Goal: Transaction & Acquisition: Purchase product/service

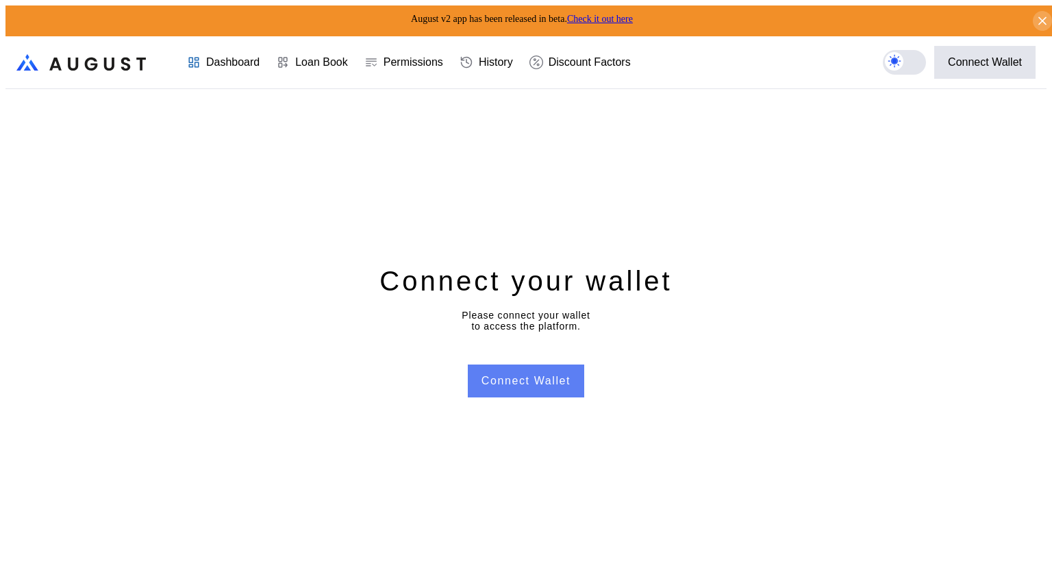
click at [545, 377] on button "Connect Wallet" at bounding box center [526, 380] width 116 height 33
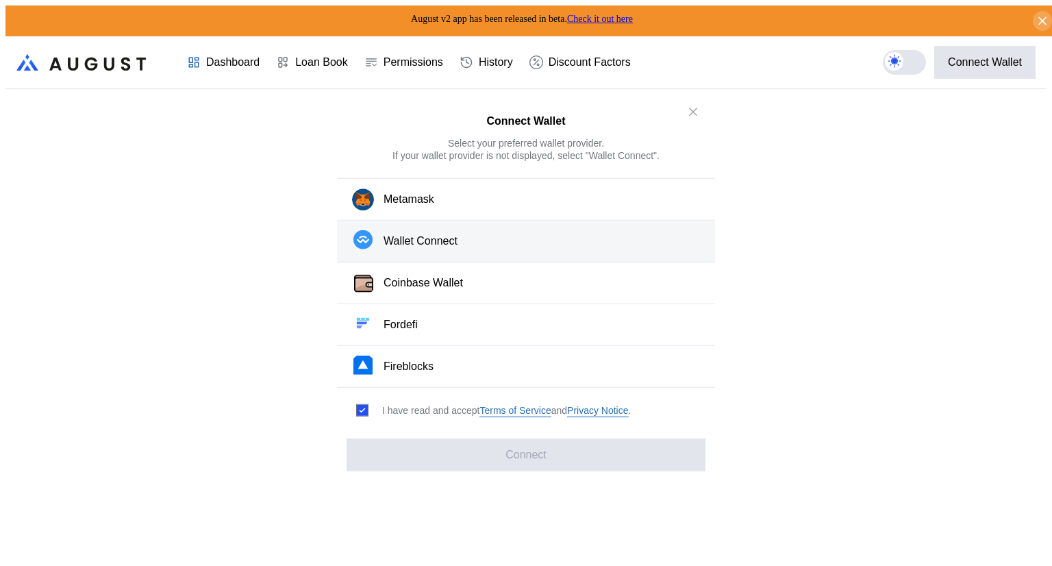
click at [488, 247] on button "Wallet Connect" at bounding box center [526, 242] width 378 height 42
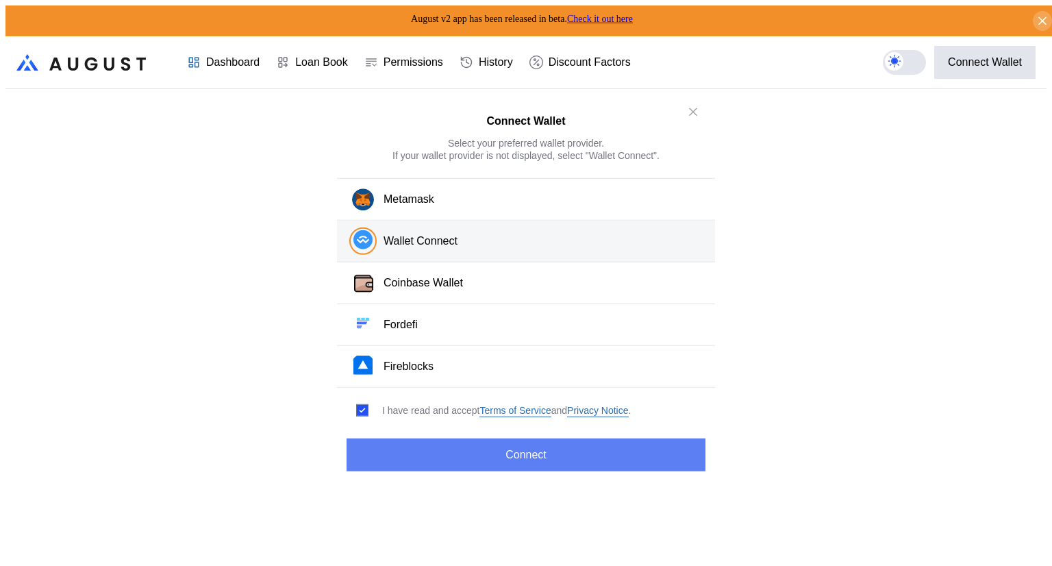
click at [514, 447] on button "Connect" at bounding box center [526, 454] width 359 height 33
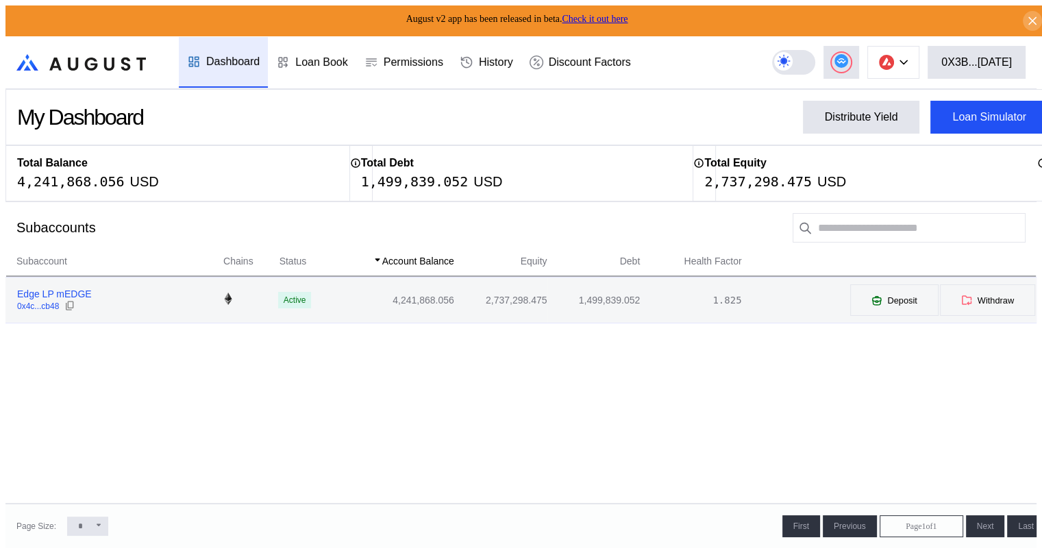
click at [33, 297] on div "Edge LP mEDGE" at bounding box center [54, 294] width 75 height 12
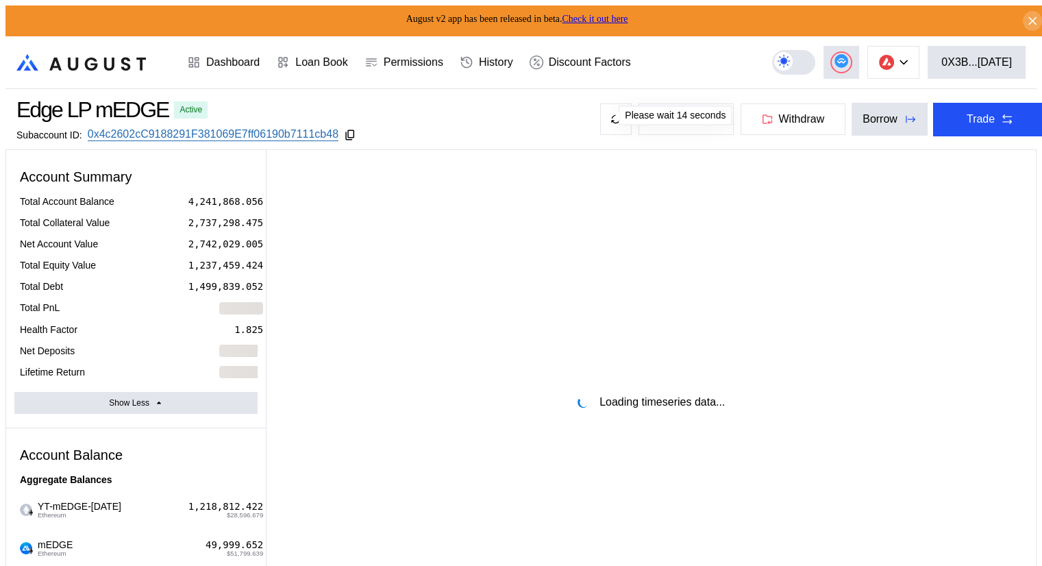
select select "*"
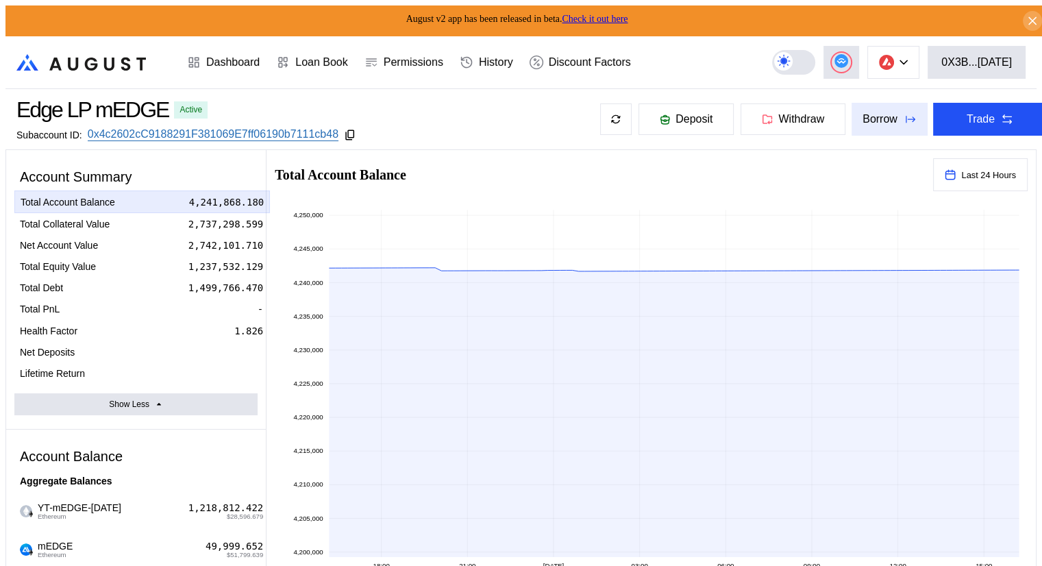
click at [870, 115] on div "Borrow" at bounding box center [879, 119] width 35 height 12
click at [919, 50] on button at bounding box center [893, 62] width 52 height 33
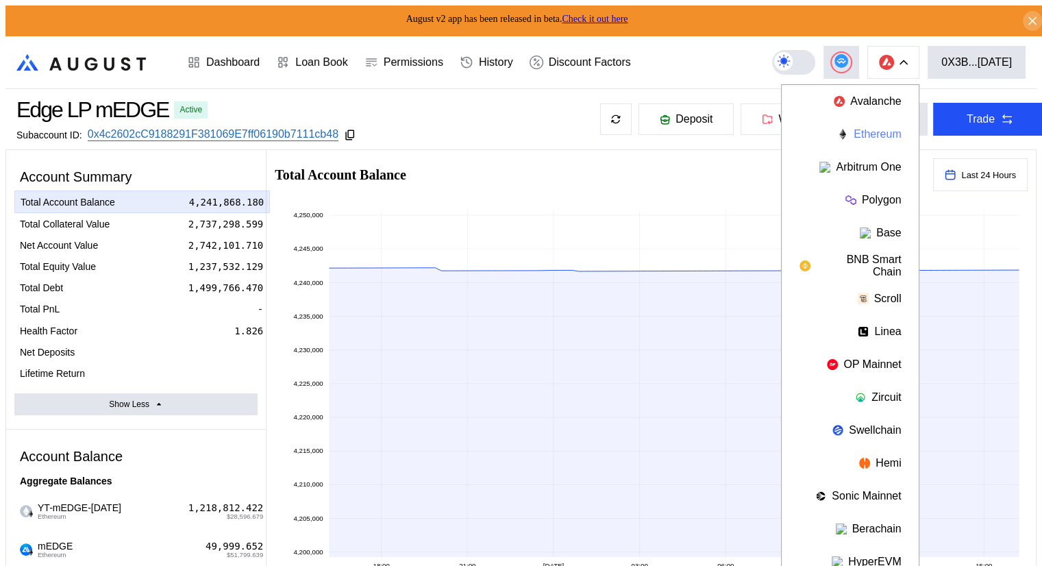
click at [894, 129] on button "Ethereum" at bounding box center [849, 134] width 137 height 33
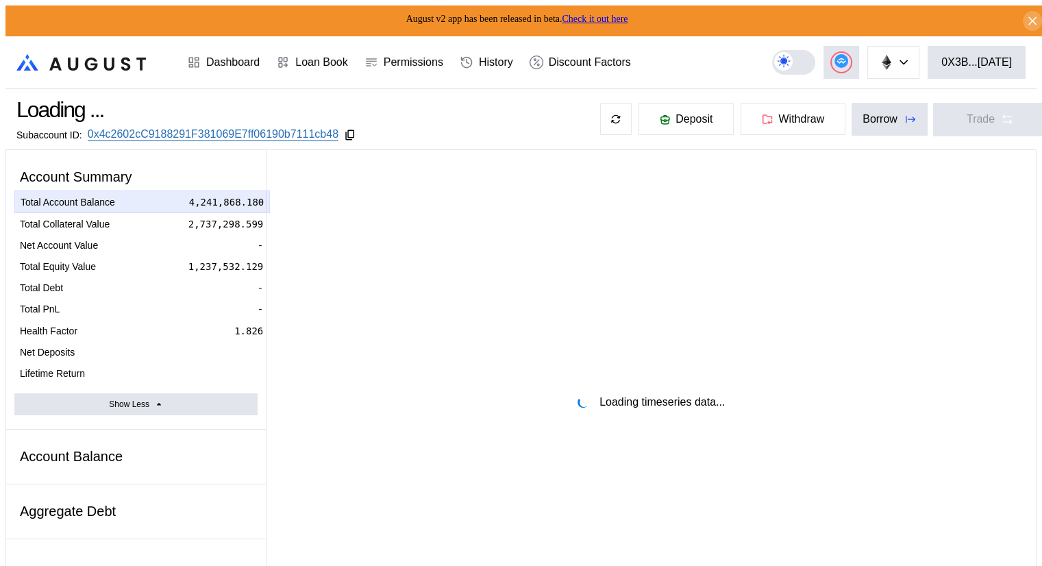
select select "*"
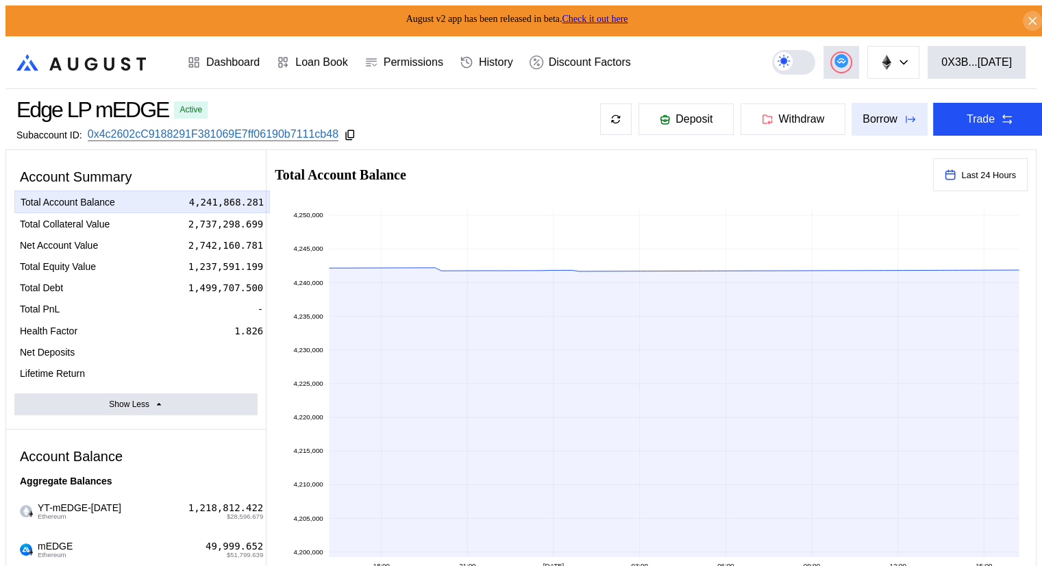
click at [873, 118] on div "Borrow" at bounding box center [879, 119] width 35 height 12
type input "**********"
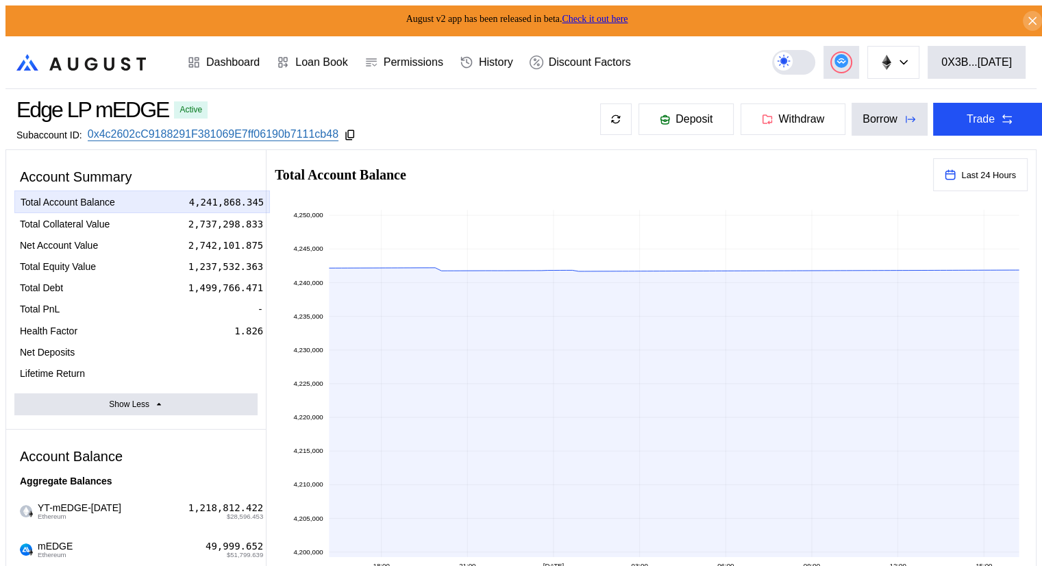
click at [675, 118] on span "Deposit" at bounding box center [693, 119] width 37 height 12
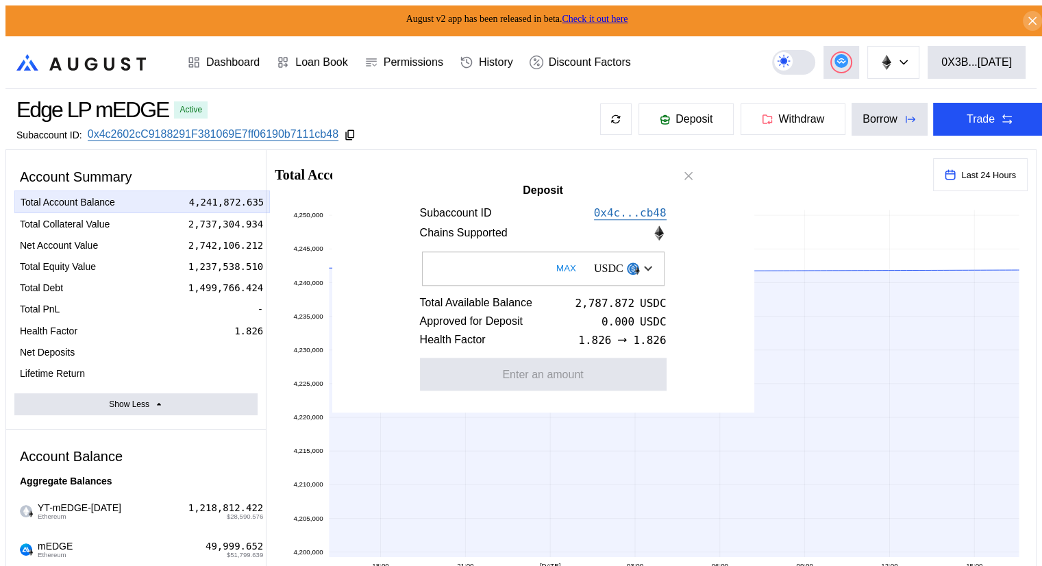
click at [552, 266] on button "MAX" at bounding box center [566, 269] width 28 height 32
type input "**********"
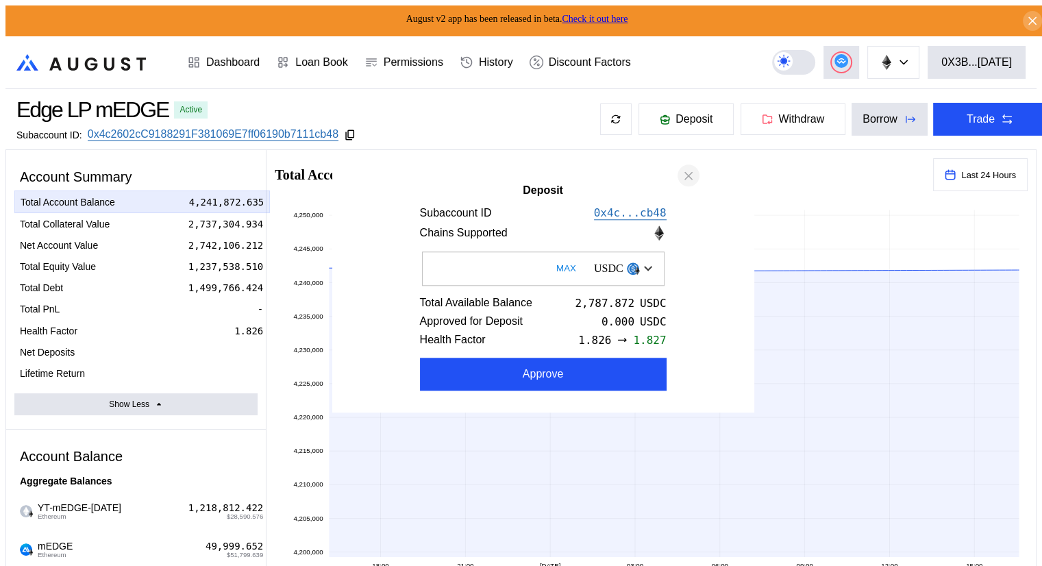
click at [688, 176] on icon "close modal" at bounding box center [688, 175] width 14 height 14
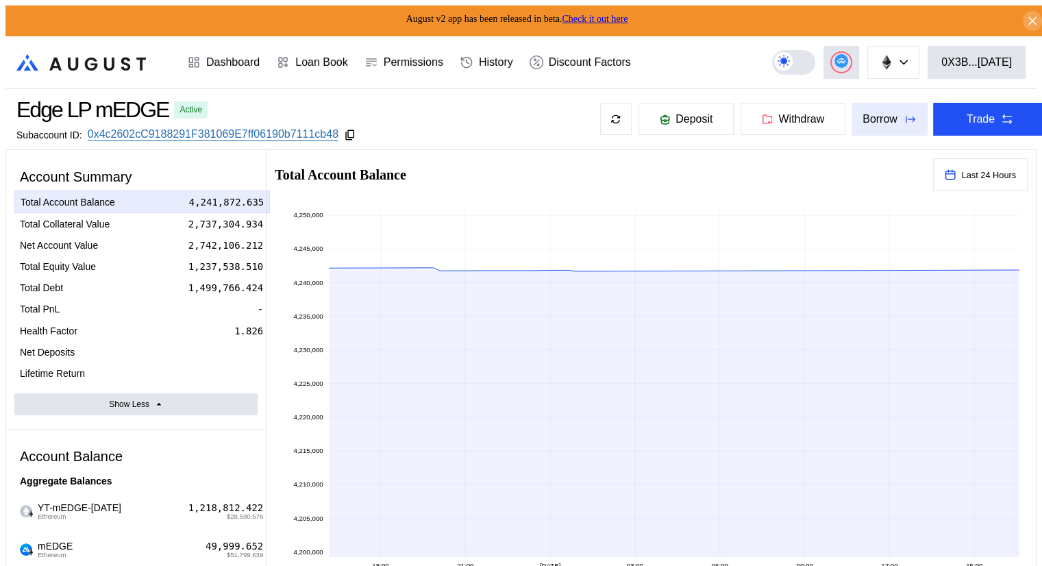
click at [879, 113] on div "Borrow" at bounding box center [879, 119] width 35 height 12
type input "**********"
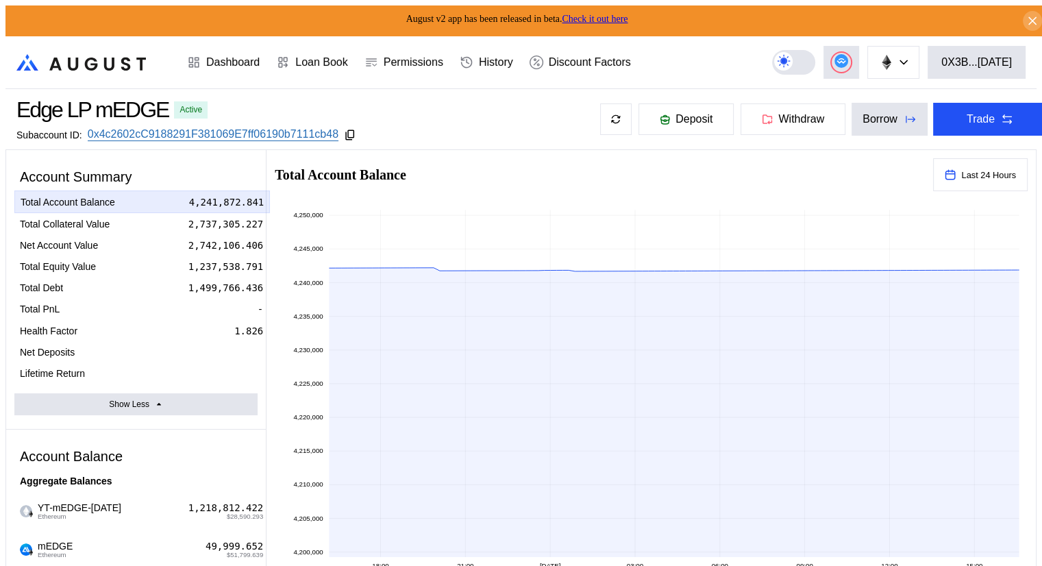
click at [675, 113] on span "Deposit" at bounding box center [693, 119] width 37 height 12
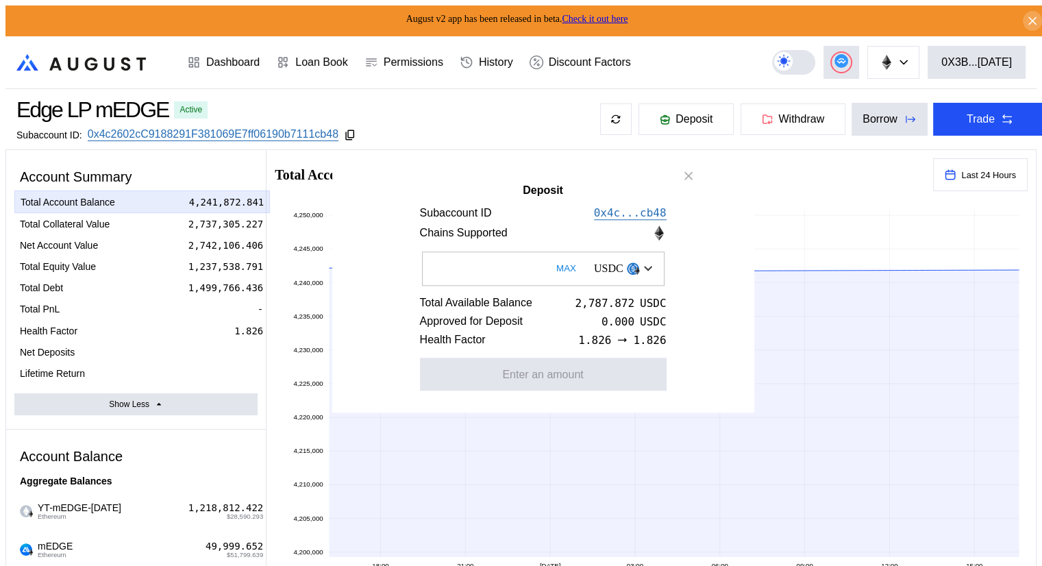
click at [477, 265] on input "Deposit" at bounding box center [543, 268] width 242 height 34
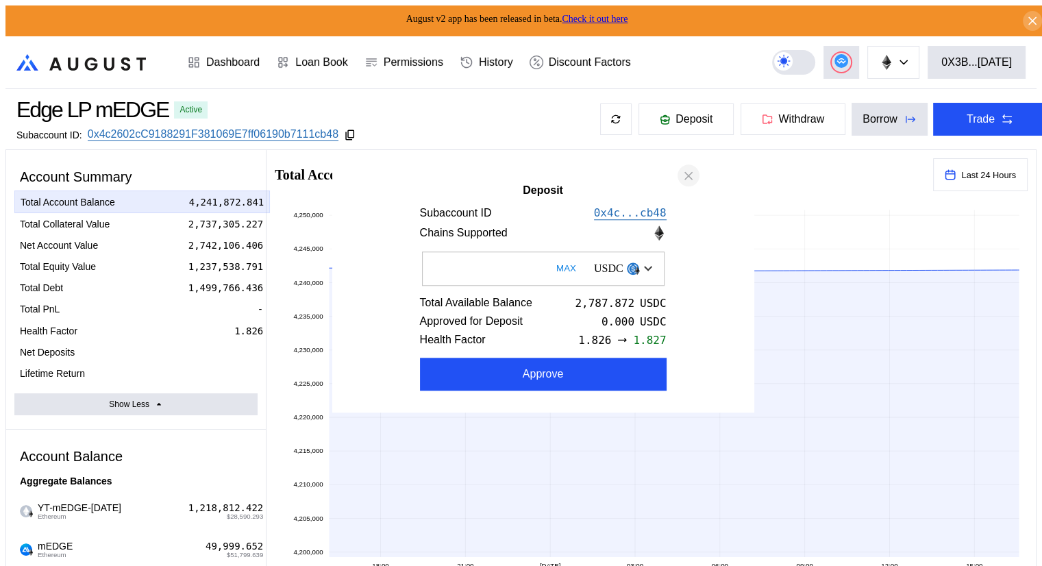
type input "****"
click at [690, 172] on icon "close modal" at bounding box center [688, 175] width 7 height 7
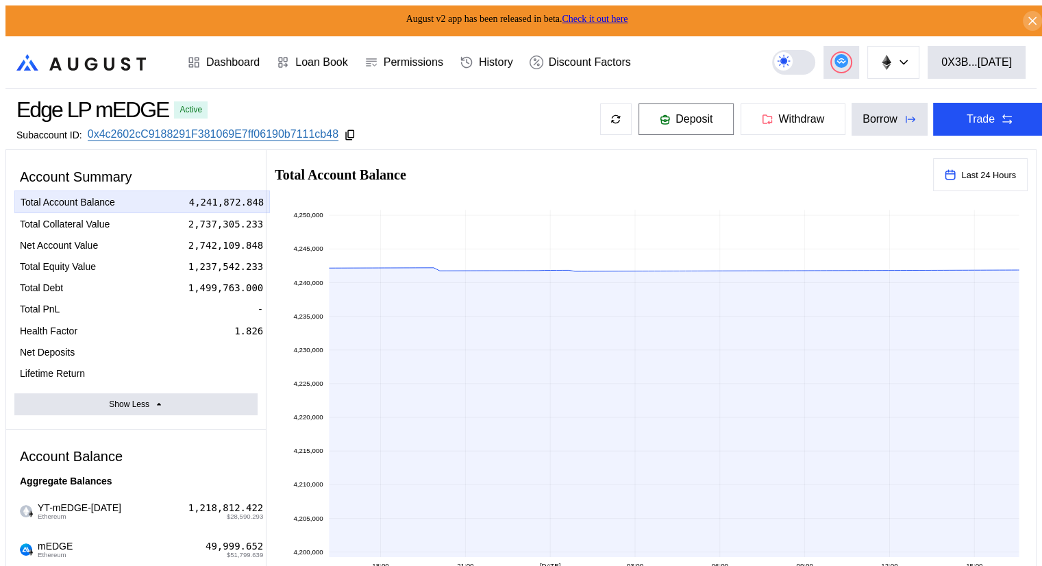
click at [685, 116] on span "Deposit" at bounding box center [693, 119] width 37 height 12
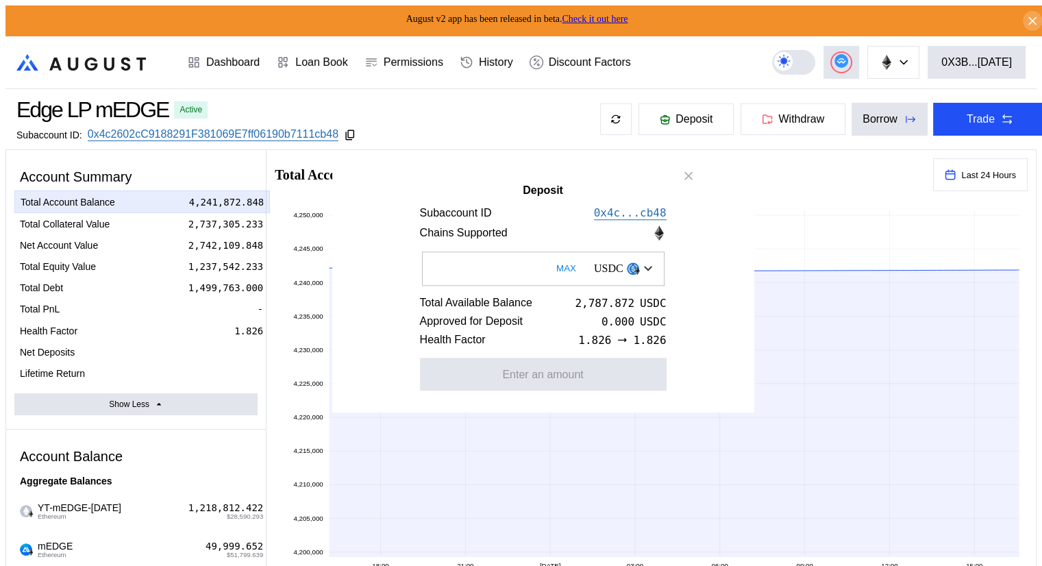
drag, startPoint x: 611, startPoint y: 208, endPoint x: 868, endPoint y: 204, distance: 256.9
click at [422, 267] on input "Deposit" at bounding box center [543, 268] width 242 height 34
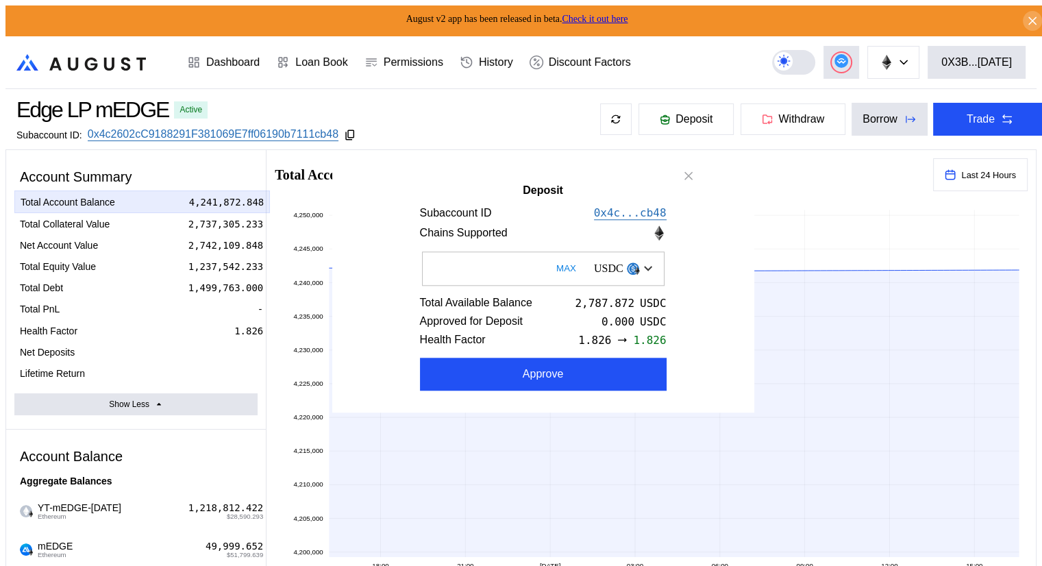
type input "*"
click at [690, 175] on icon "close modal" at bounding box center [688, 175] width 7 height 7
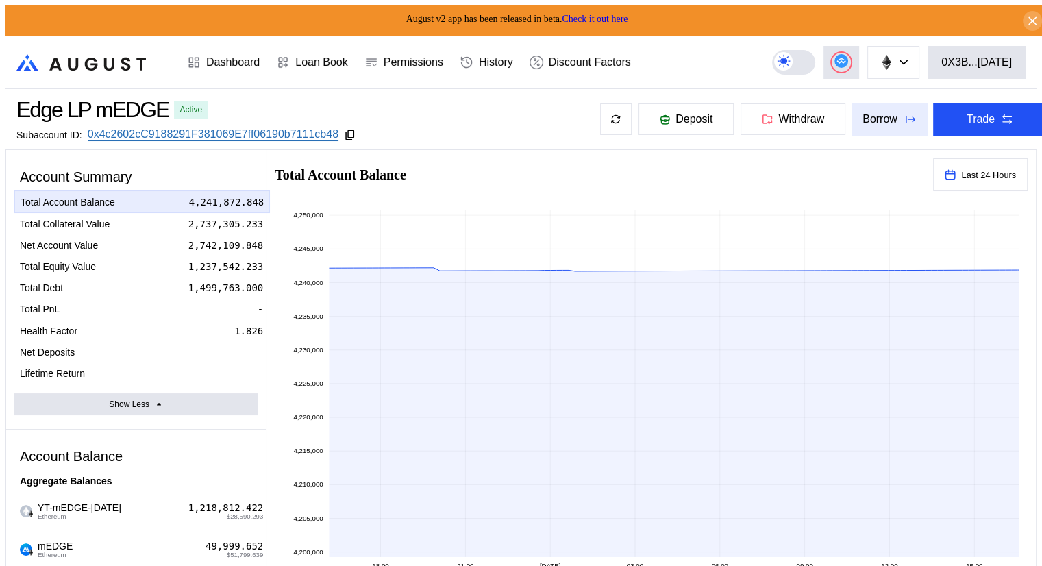
click at [862, 113] on div "Borrow" at bounding box center [879, 119] width 35 height 12
type input "**********"
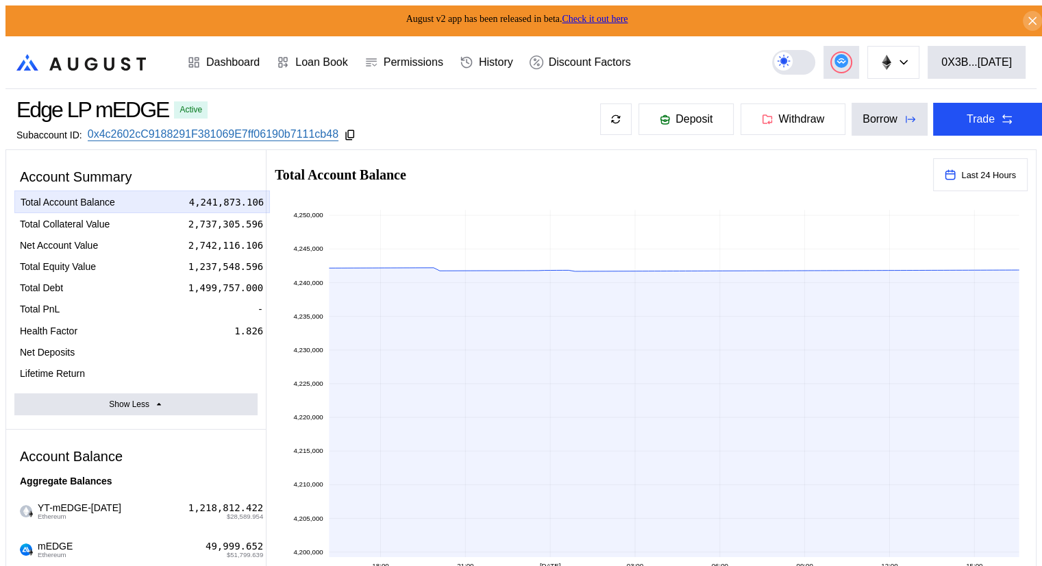
click at [679, 114] on span "Deposit" at bounding box center [693, 119] width 37 height 12
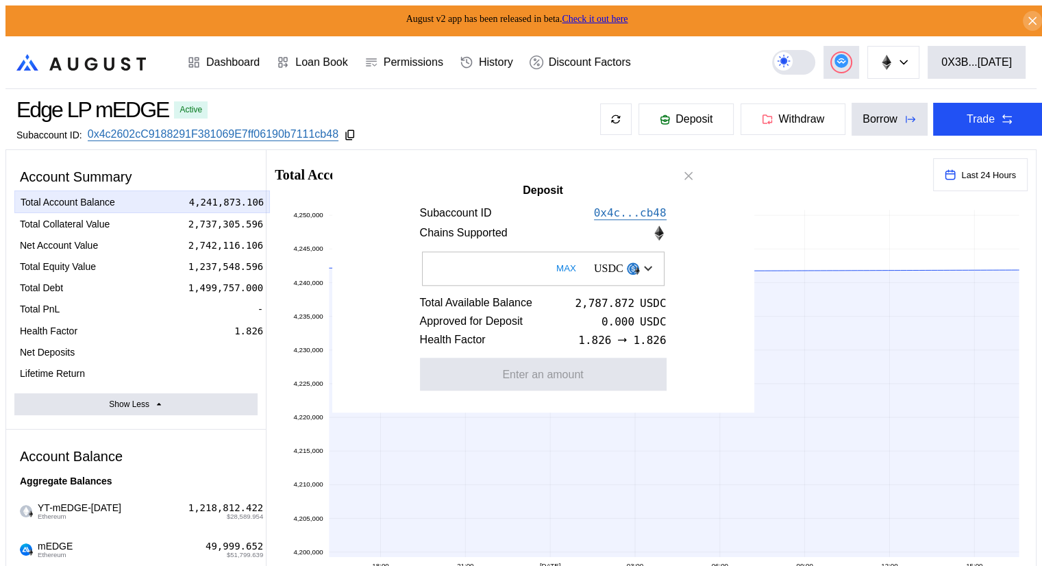
click at [422, 263] on input "Deposit" at bounding box center [543, 268] width 242 height 34
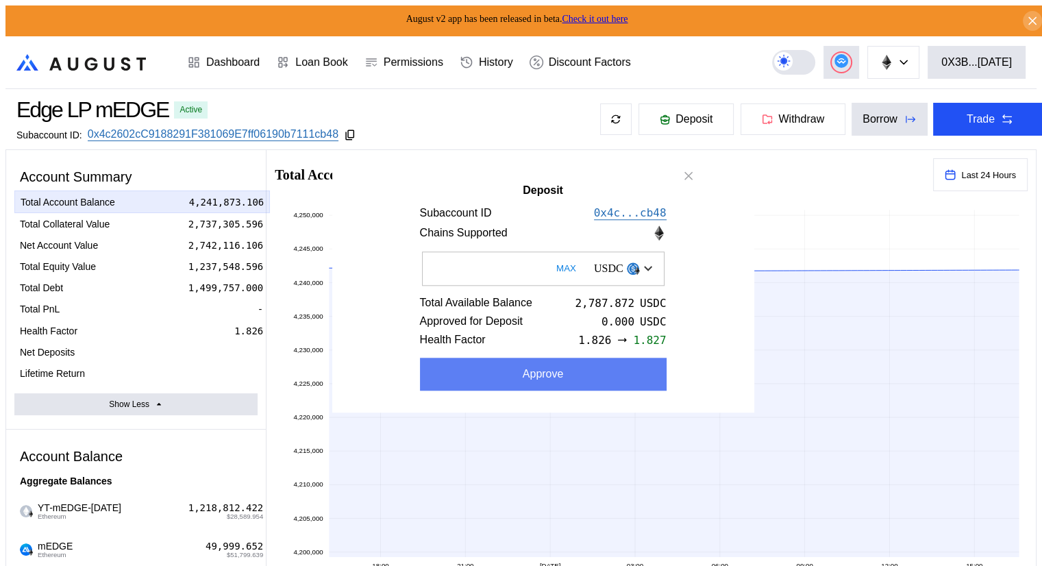
type input "****"
click at [527, 377] on button "Approve" at bounding box center [543, 374] width 247 height 33
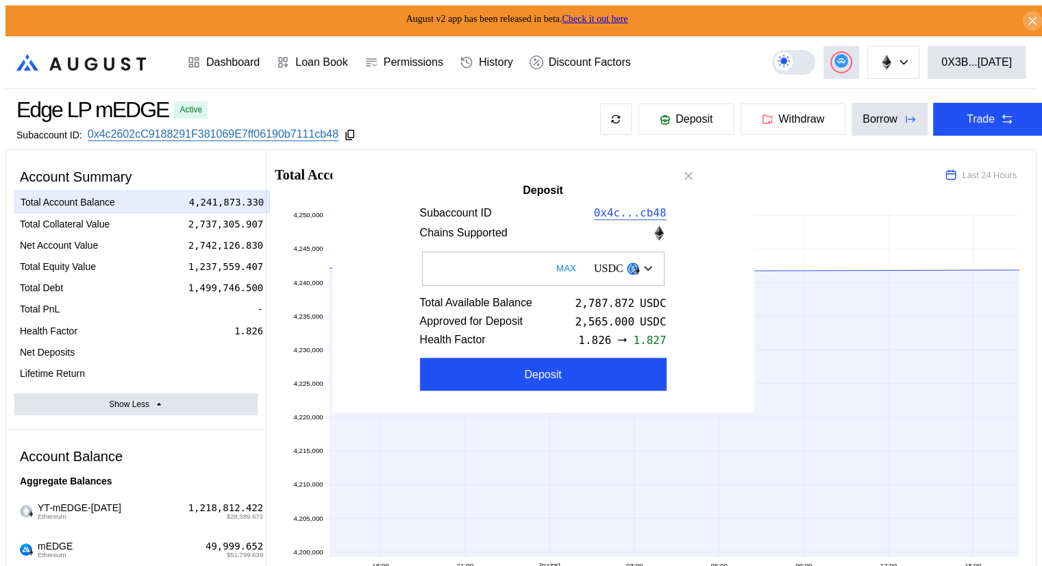
click at [610, 210] on code "0x4c...cb48" at bounding box center [630, 212] width 73 height 13
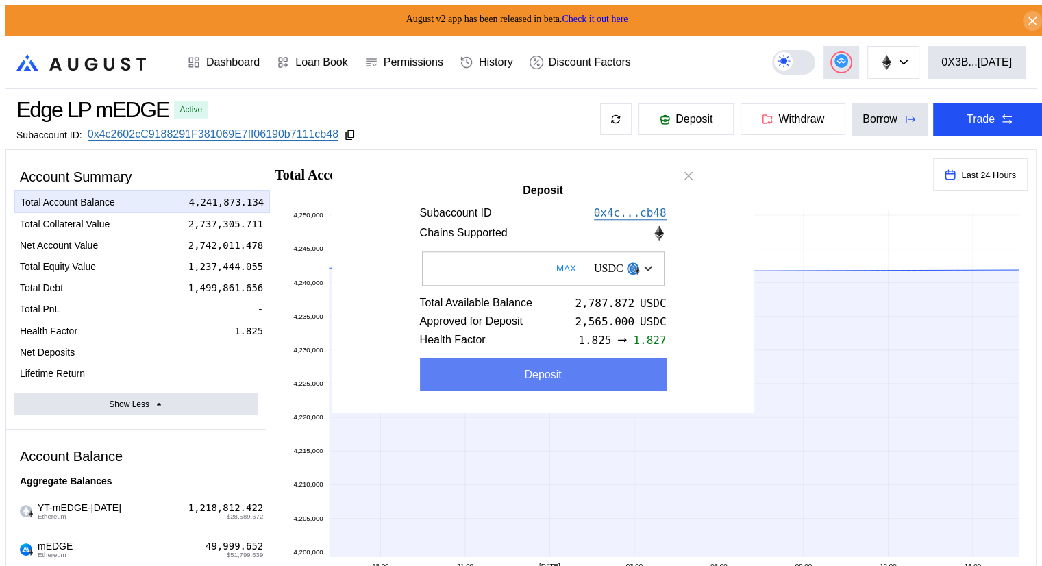
click at [524, 375] on div "Deposit" at bounding box center [542, 374] width 37 height 12
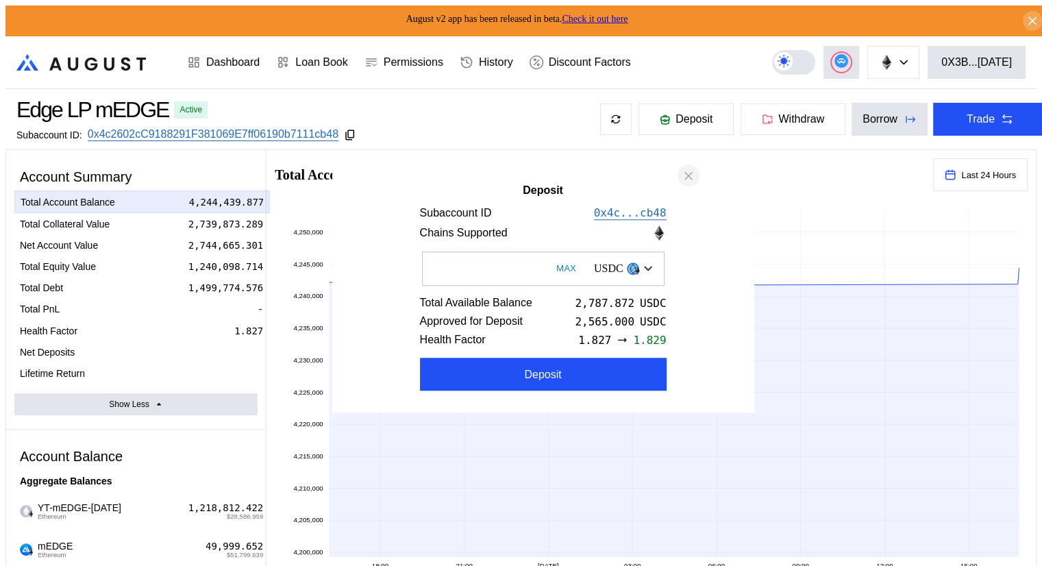
click at [690, 175] on icon "close modal" at bounding box center [688, 175] width 7 height 7
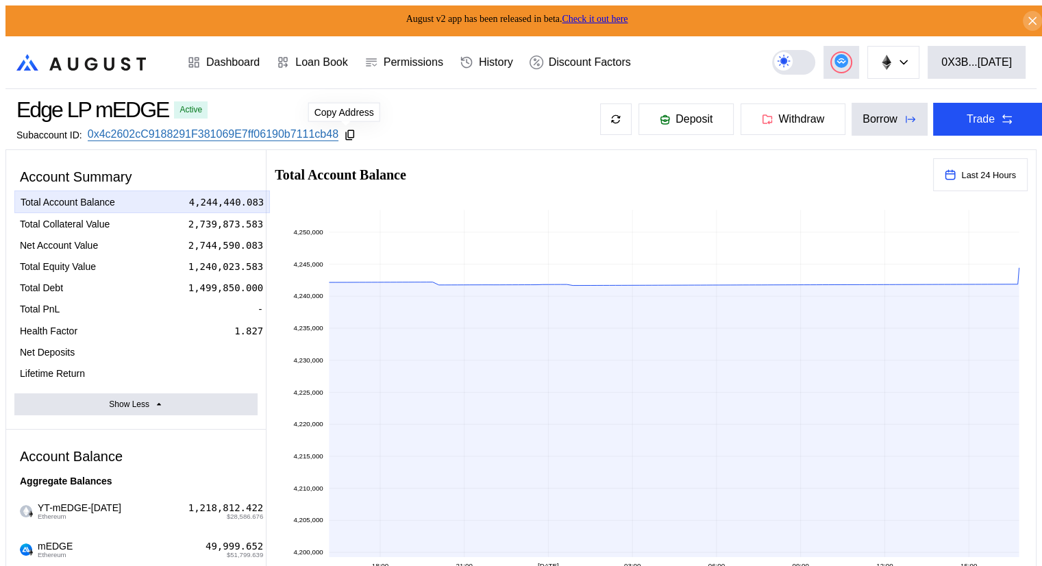
click at [344, 129] on icon at bounding box center [350, 135] width 12 height 12
click at [862, 113] on div "Borrow" at bounding box center [879, 119] width 35 height 12
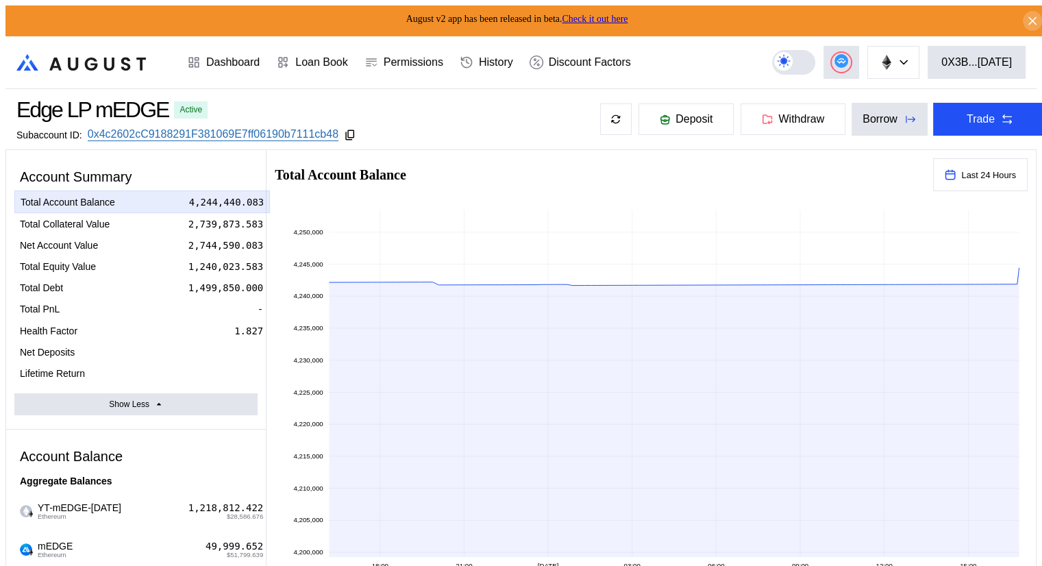
type input "**********"
click at [1025, 66] on button "0X3B...[DATE]" at bounding box center [976, 62] width 98 height 33
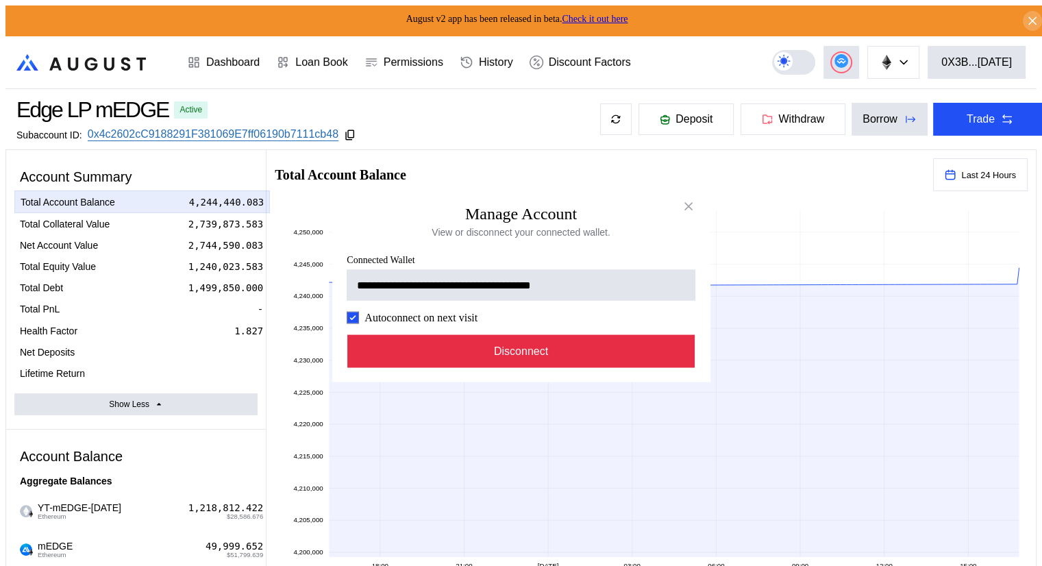
click at [508, 353] on button "Disconnect" at bounding box center [521, 351] width 348 height 33
